Goal: Task Accomplishment & Management: Use online tool/utility

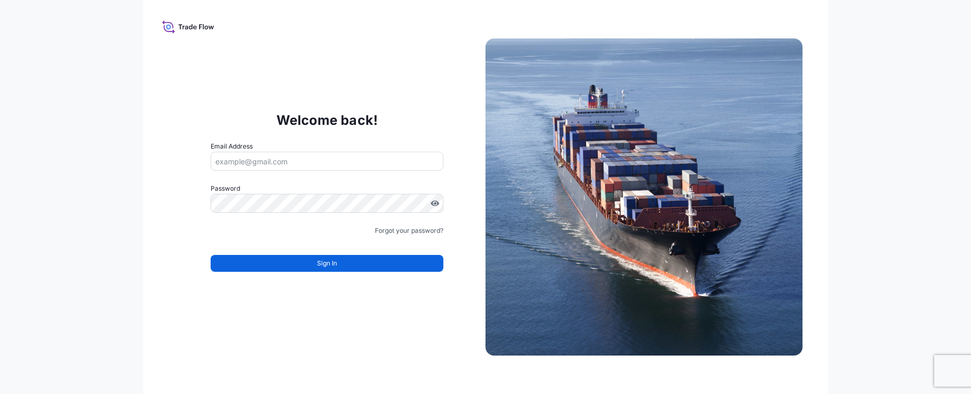
click at [155, 368] on div "Welcome back! Email Address Password Must include: Upper & lower case letters S…" at bounding box center [485, 197] width 685 height 394
click at [292, 163] on input "Email Address" at bounding box center [327, 161] width 233 height 19
type input "[PERSON_NAME][EMAIL_ADDRESS][PERSON_NAME][DOMAIN_NAME]"
click at [319, 164] on input "[PERSON_NAME][EMAIL_ADDRESS][PERSON_NAME][DOMAIN_NAME]" at bounding box center [327, 161] width 233 height 19
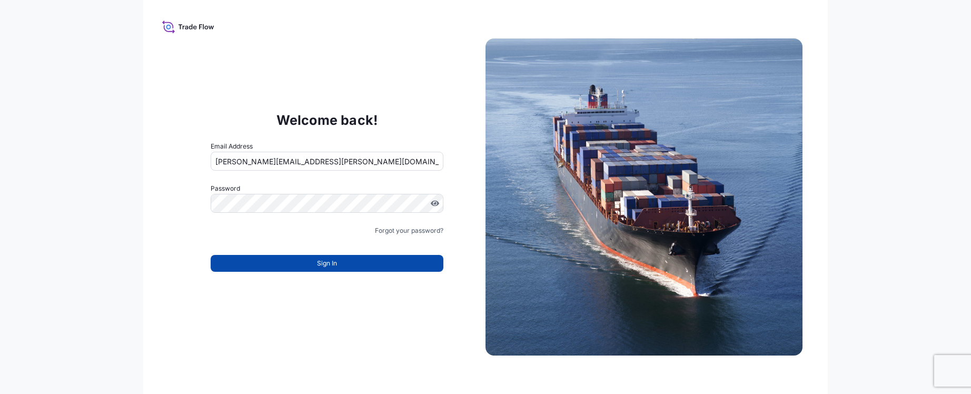
click at [334, 269] on button "Sign In" at bounding box center [327, 263] width 233 height 17
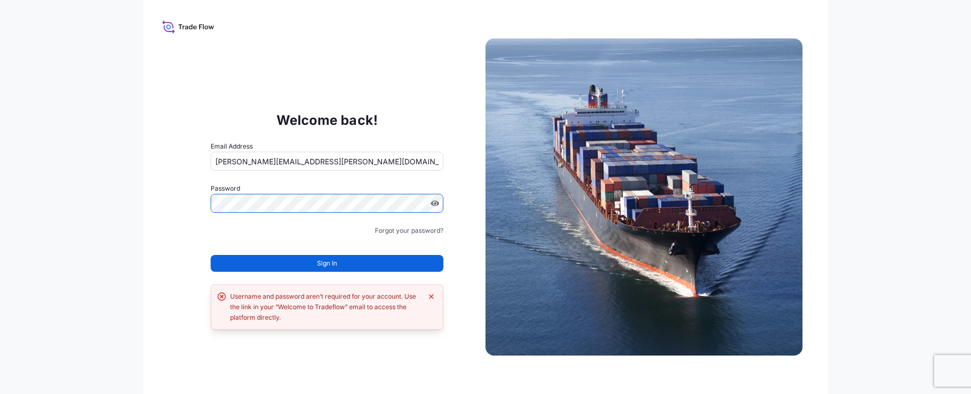
click at [436, 204] on div at bounding box center [327, 203] width 233 height 19
click at [0, 208] on html "Welcome back! Email Address [PERSON_NAME][EMAIL_ADDRESS][PERSON_NAME][DOMAIN_NA…" at bounding box center [485, 197] width 971 height 394
click at [431, 297] on icon "Dismiss error" at bounding box center [431, 296] width 5 height 5
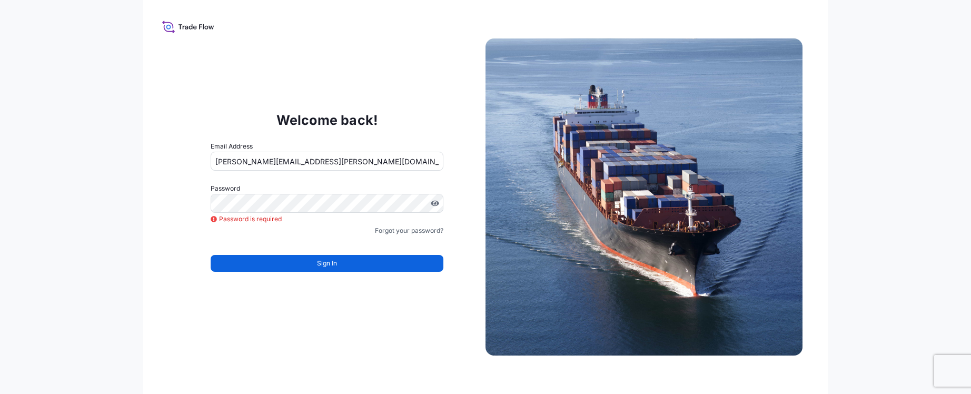
click at [82, 295] on div "Welcome back! Email Address [PERSON_NAME][EMAIL_ADDRESS][PERSON_NAME][DOMAIN_NA…" at bounding box center [485, 197] width 971 height 394
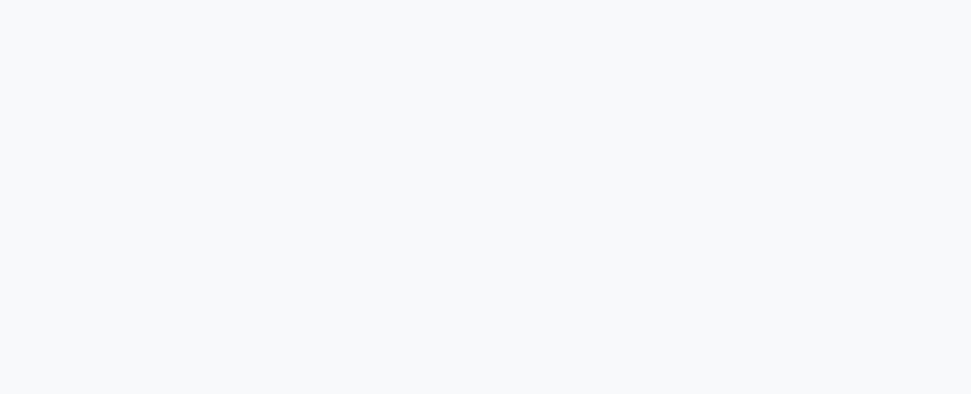
click at [765, 148] on div at bounding box center [485, 197] width 971 height 394
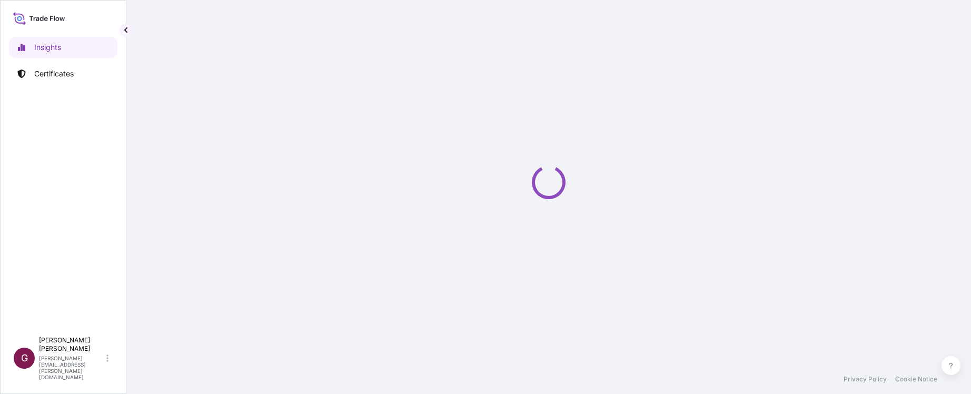
select select "2025"
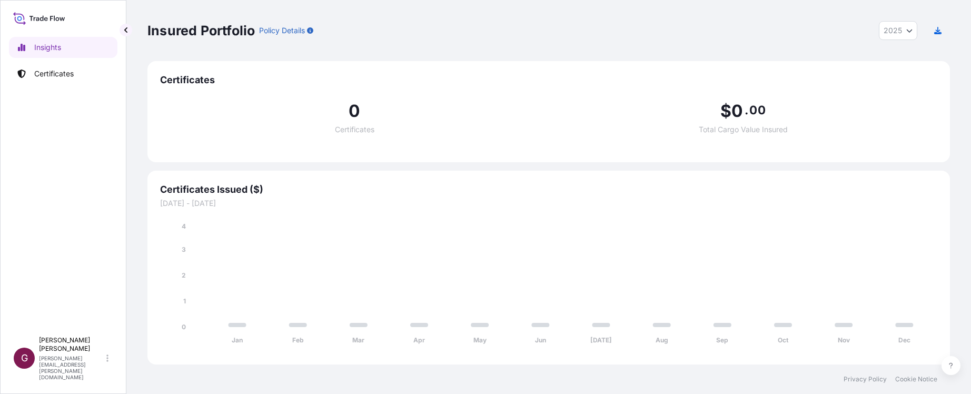
click at [68, 123] on div "Insights Certificates" at bounding box center [63, 179] width 108 height 304
